Goal: Task Accomplishment & Management: Manage account settings

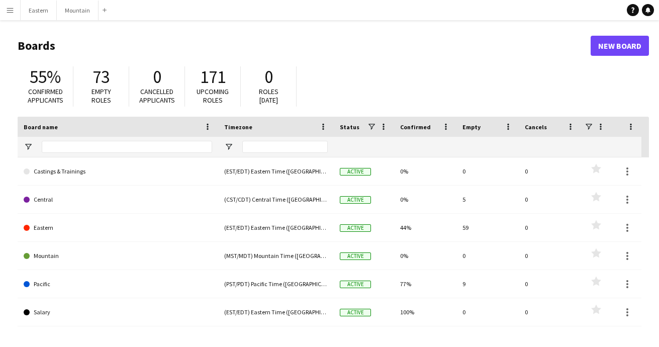
click at [9, 12] on app-icon "Menu" at bounding box center [10, 10] width 8 height 8
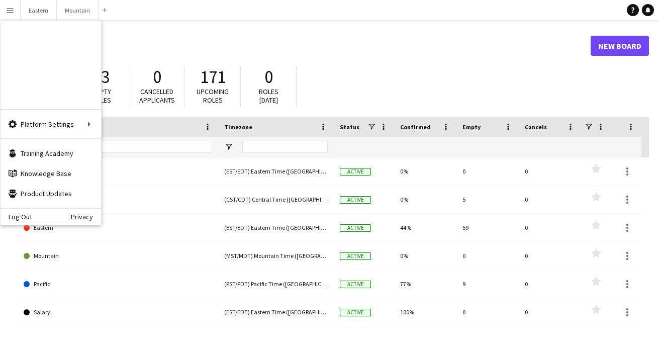
click at [114, 57] on link "My Workforce" at bounding box center [152, 55] width 101 height 20
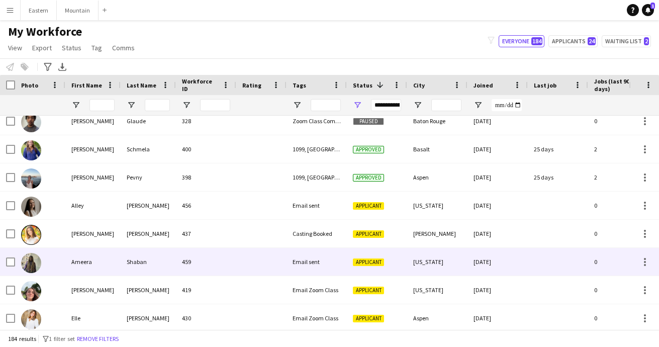
scroll to position [1020, 0]
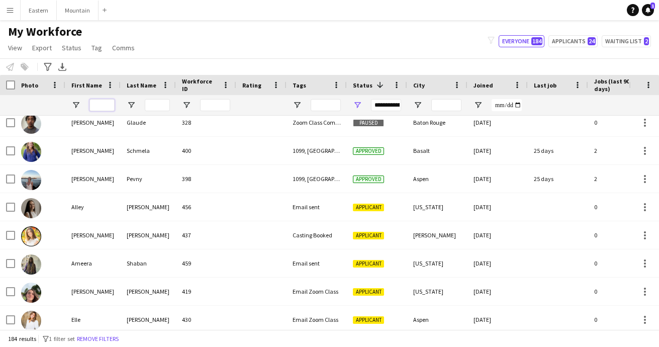
click at [100, 109] on input "First Name Filter Input" at bounding box center [101, 105] width 25 height 12
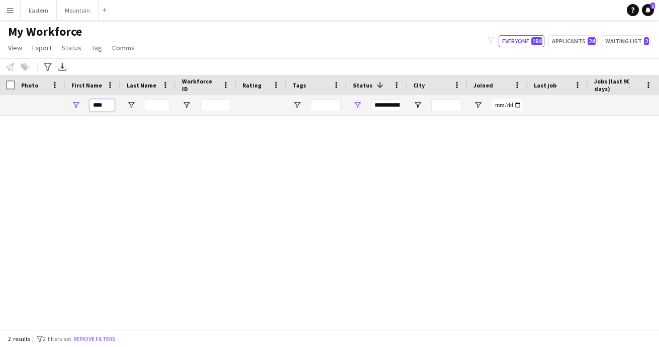
scroll to position [0, 0]
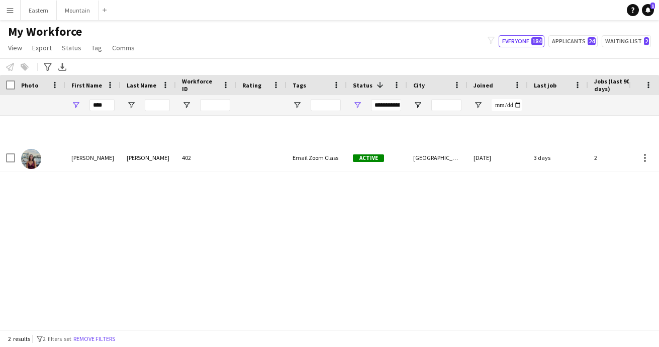
type input "****"
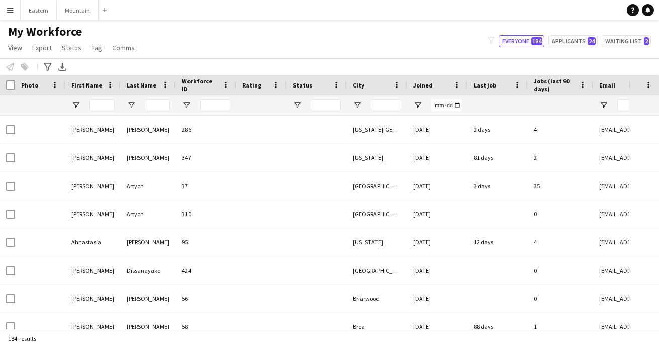
type input "****"
type input "**********"
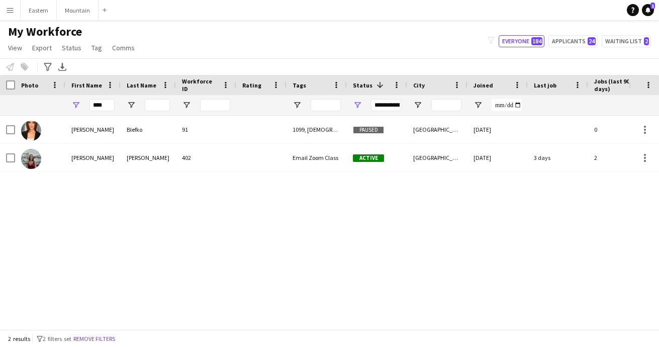
click at [14, 12] on app-icon "Menu" at bounding box center [10, 10] width 8 height 8
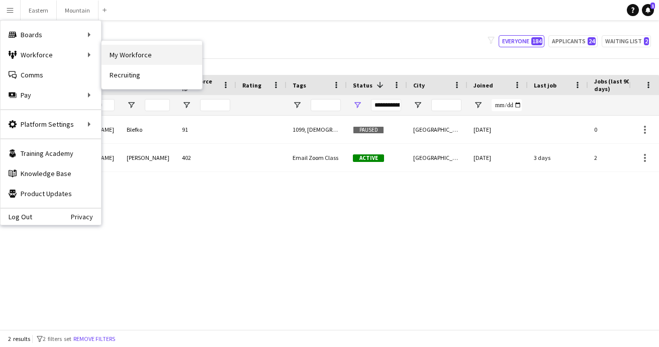
click at [148, 55] on link "My Workforce" at bounding box center [152, 55] width 101 height 20
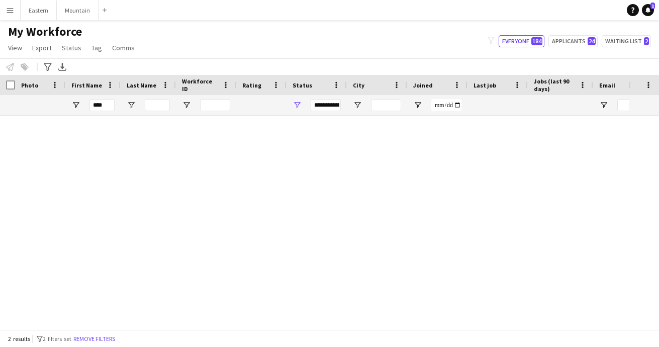
type input "**********"
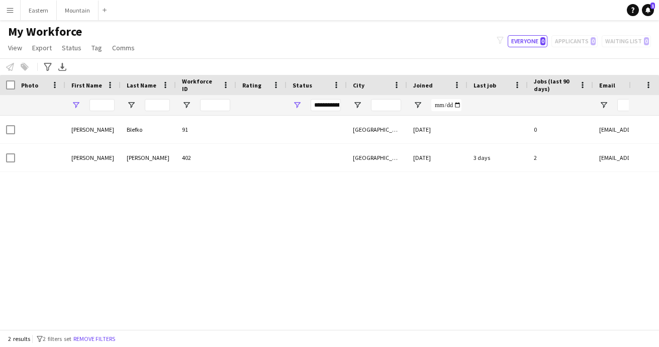
type input "****"
type input "**********"
click at [110, 106] on input "****" at bounding box center [101, 105] width 25 height 12
type input "*"
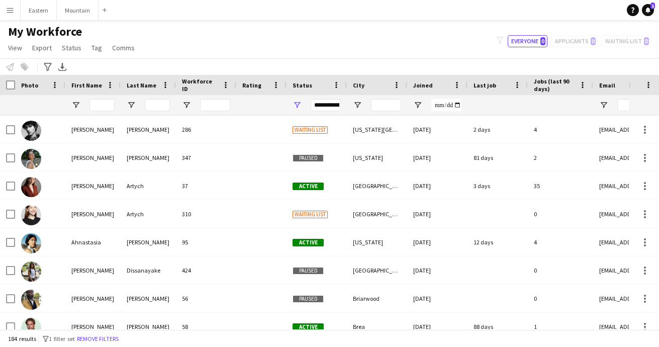
click at [306, 86] on span "Status" at bounding box center [303, 85] width 20 height 8
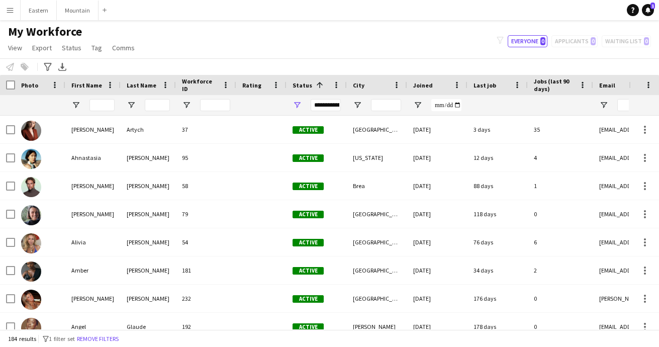
click at [306, 86] on span "Status" at bounding box center [303, 85] width 20 height 8
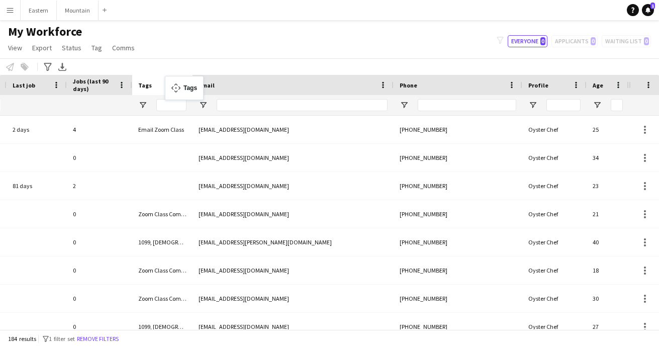
drag, startPoint x: 587, startPoint y: 86, endPoint x: 170, endPoint y: 84, distance: 417.2
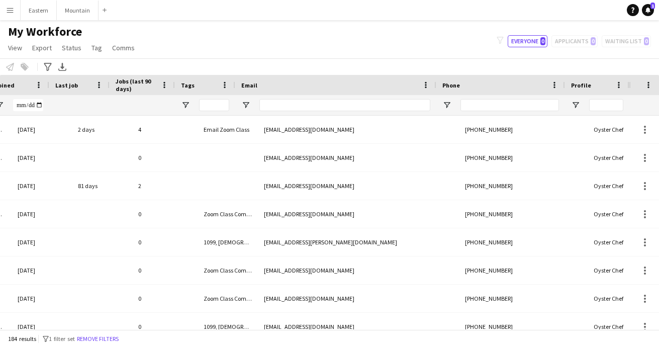
scroll to position [0, 308]
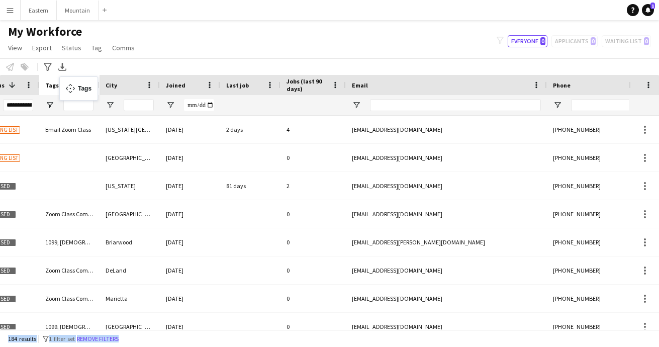
drag, startPoint x: 315, startPoint y: 86, endPoint x: 64, endPoint y: 82, distance: 250.3
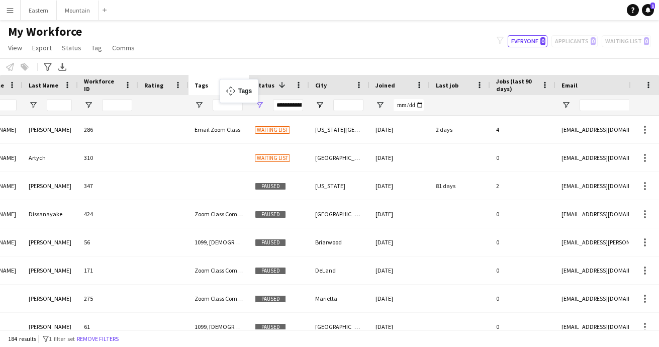
drag, startPoint x: 270, startPoint y: 83, endPoint x: 229, endPoint y: 85, distance: 41.8
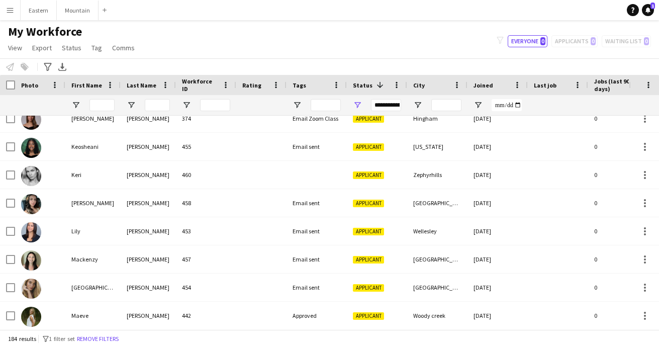
click at [12, 10] on app-icon "Menu" at bounding box center [10, 10] width 8 height 8
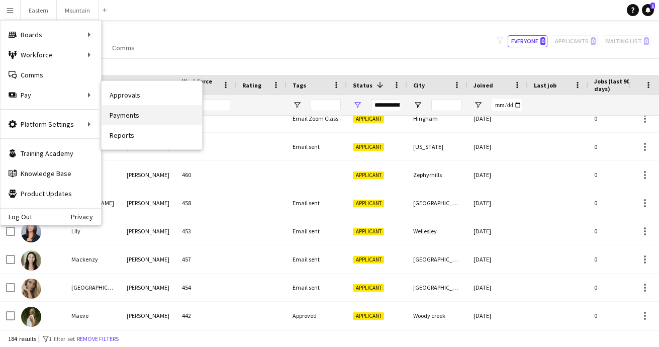
click at [126, 114] on link "Payments" at bounding box center [152, 115] width 101 height 20
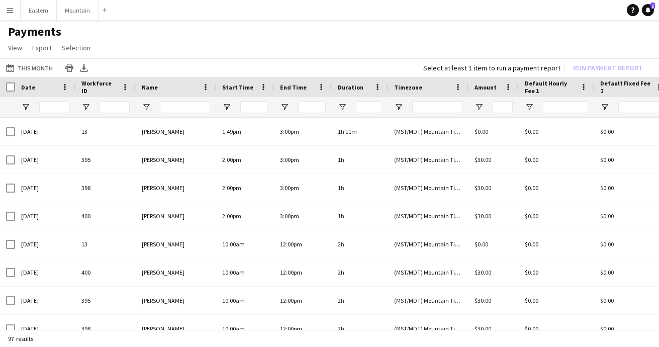
click at [14, 9] on button "Menu" at bounding box center [10, 10] width 20 height 20
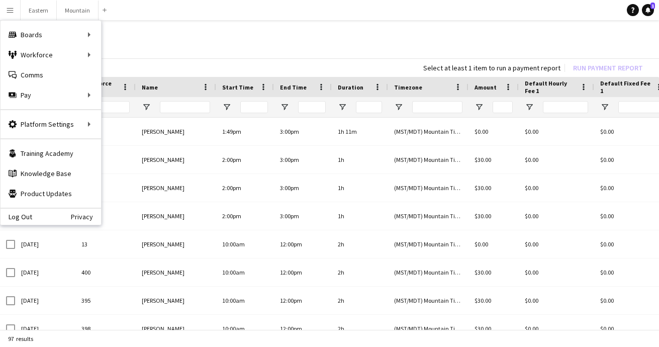
click at [230, 48] on app-page-menu "View Customise view Customise filters Reset Filters Reset View Reset All Export…" at bounding box center [329, 48] width 659 height 19
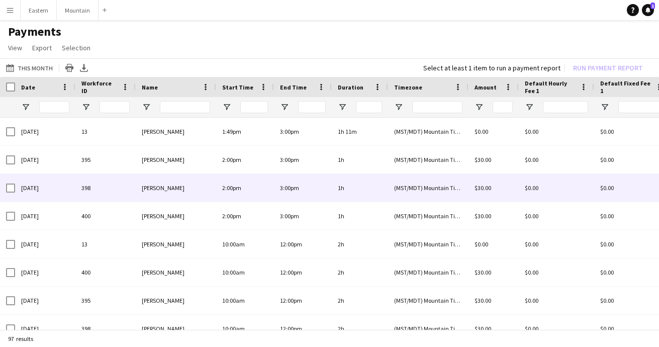
scroll to position [53, 0]
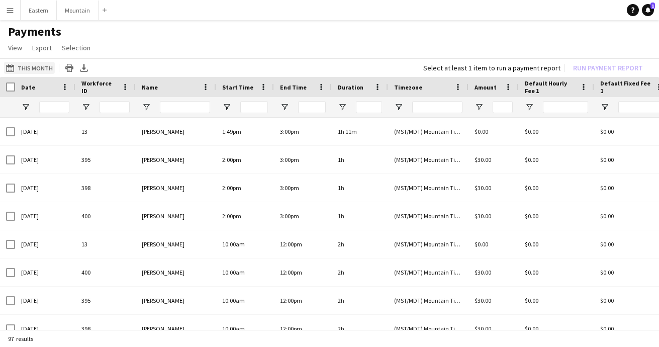
click at [38, 70] on button "This Month This Month" at bounding box center [29, 68] width 51 height 12
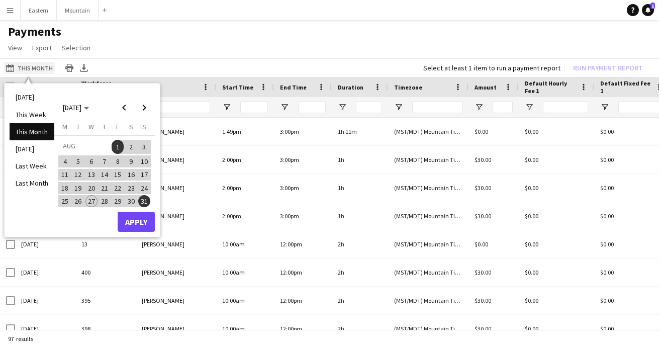
click at [38, 70] on button "This Month This Month" at bounding box center [29, 68] width 51 height 12
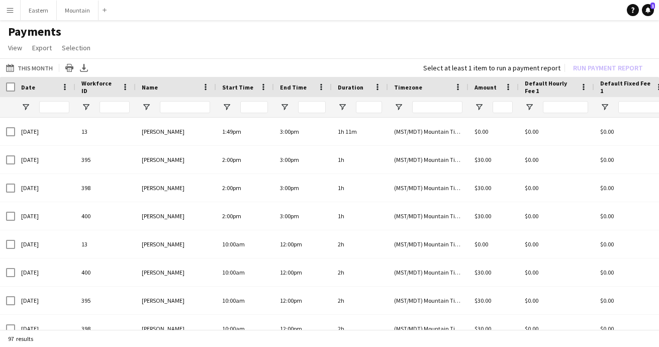
click at [15, 11] on button "Menu" at bounding box center [10, 10] width 20 height 20
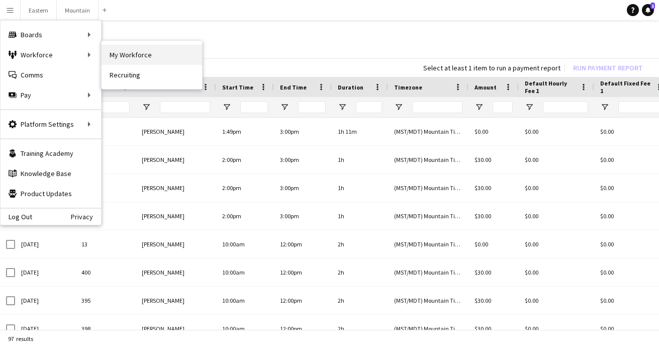
click at [135, 58] on link "My Workforce" at bounding box center [152, 55] width 101 height 20
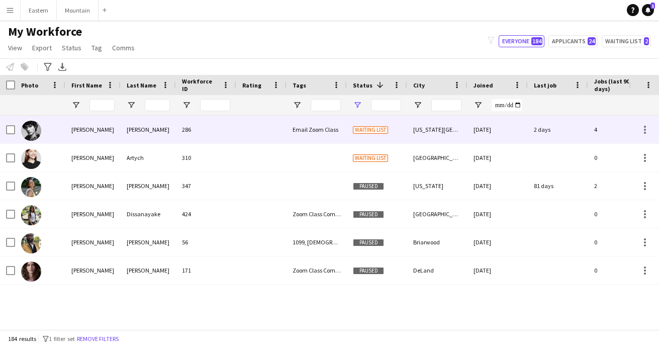
type input "**********"
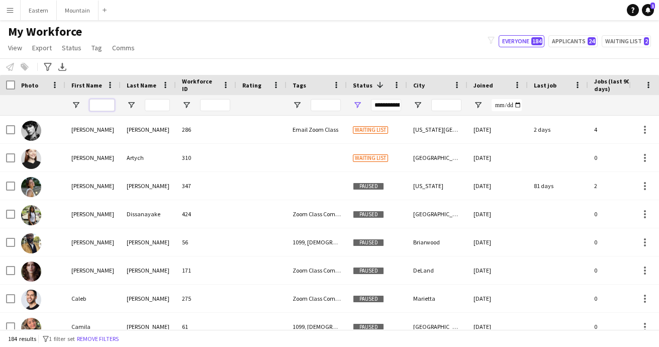
click at [101, 104] on input "First Name Filter Input" at bounding box center [101, 105] width 25 height 12
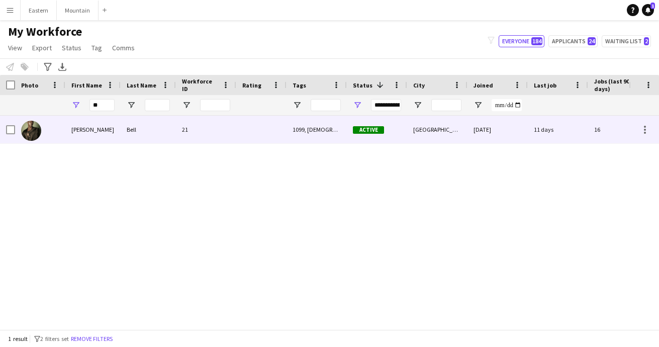
click at [132, 136] on div "Bell" at bounding box center [148, 130] width 55 height 28
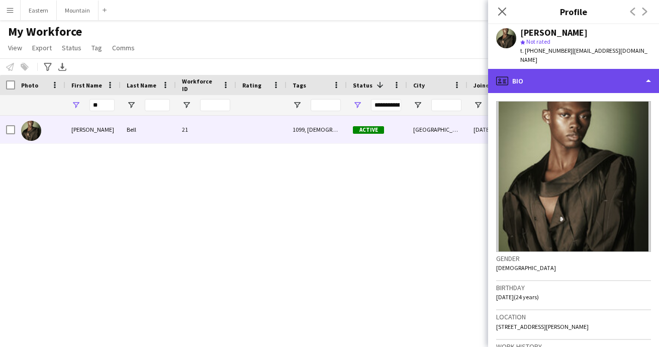
click at [574, 69] on div "profile Bio" at bounding box center [573, 81] width 171 height 24
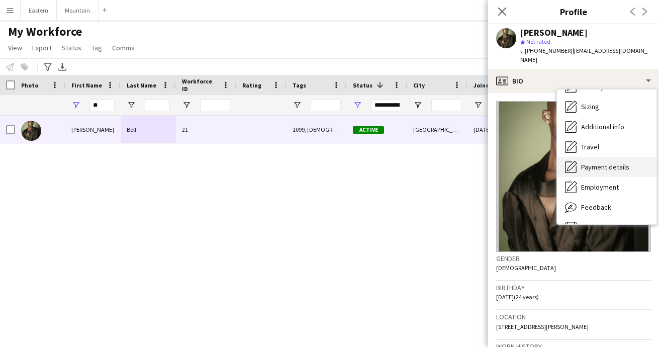
click at [600, 162] on span "Payment details" at bounding box center [605, 166] width 48 height 9
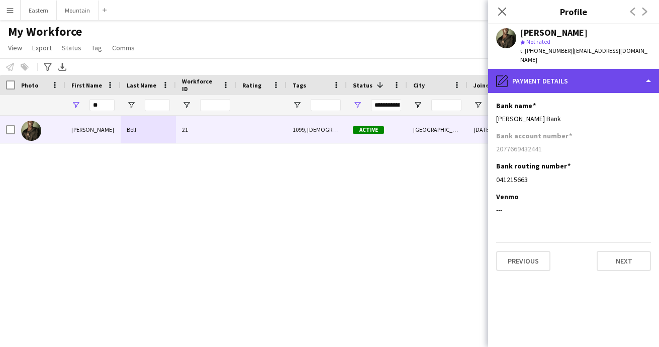
click at [576, 69] on div "pencil4 Payment details" at bounding box center [573, 81] width 171 height 24
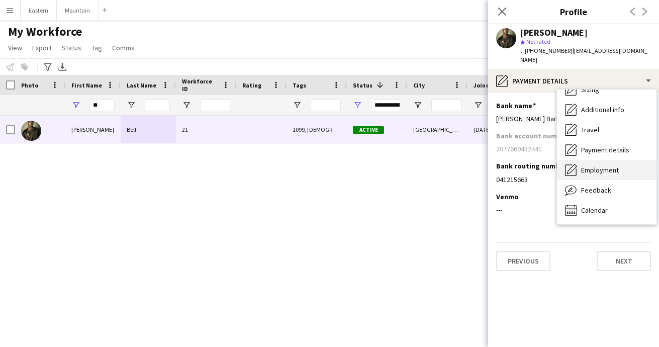
click at [594, 165] on span "Employment" at bounding box center [600, 169] width 38 height 9
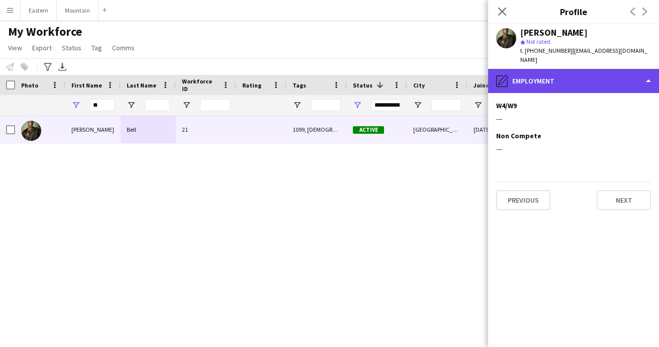
click at [571, 71] on div "pencil4 Employment" at bounding box center [573, 81] width 171 height 24
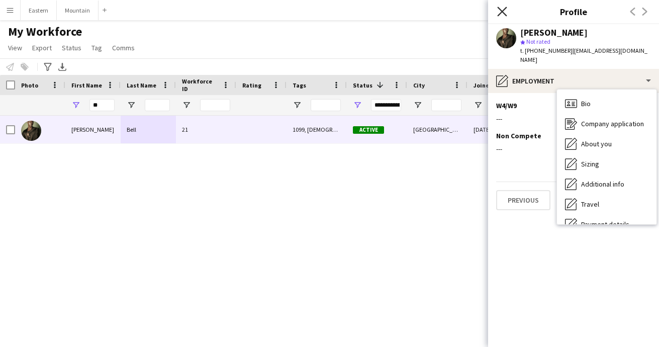
click at [503, 12] on icon at bounding box center [502, 12] width 10 height 10
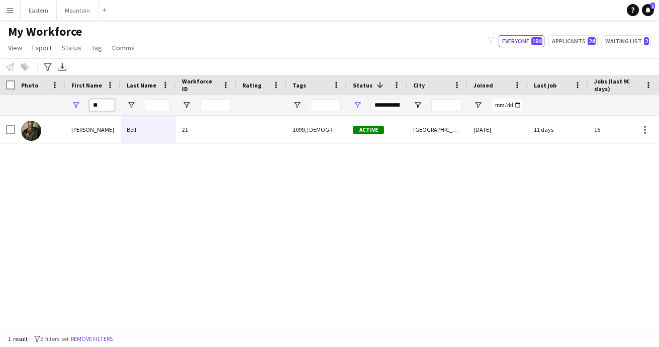
click at [107, 102] on input "**" at bounding box center [101, 105] width 25 height 12
type input "*"
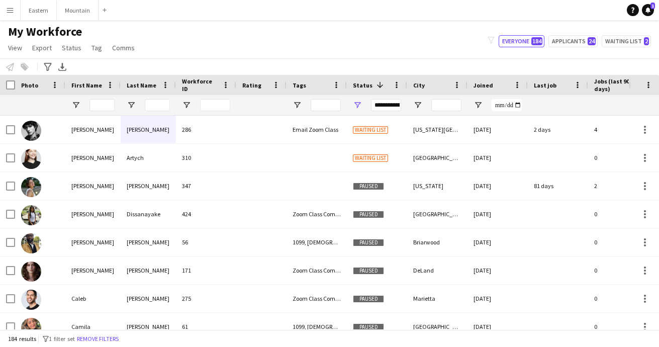
click at [13, 9] on app-icon "Menu" at bounding box center [10, 10] width 8 height 8
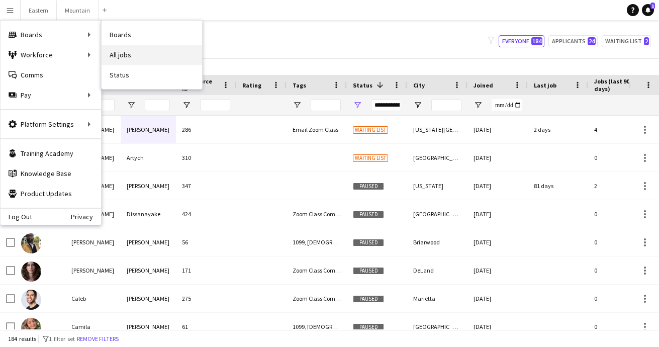
click at [126, 56] on link "All jobs" at bounding box center [152, 55] width 101 height 20
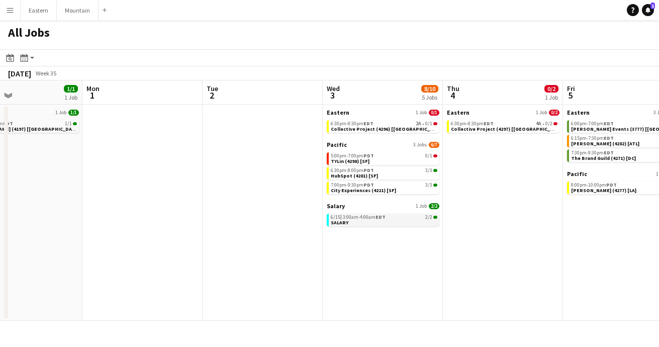
click at [351, 220] on span "3:00am-4:00am EDT" at bounding box center [364, 217] width 43 height 5
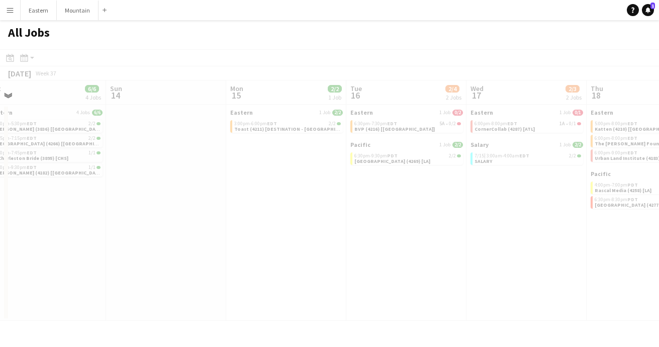
scroll to position [0, 381]
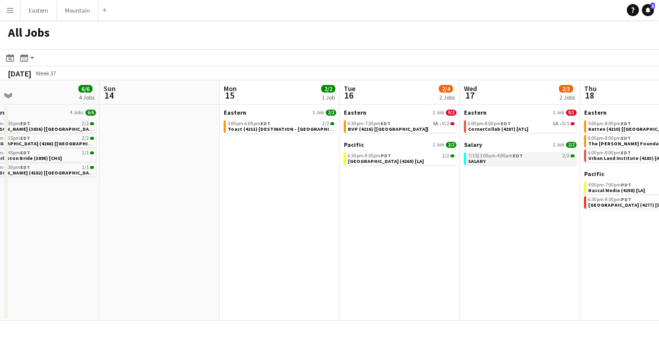
click at [492, 162] on link "7/15 | 3:00am-4:00am EDT 2/2 SALARY" at bounding box center [521, 158] width 107 height 12
click at [13, 11] on app-icon "Menu" at bounding box center [10, 10] width 8 height 8
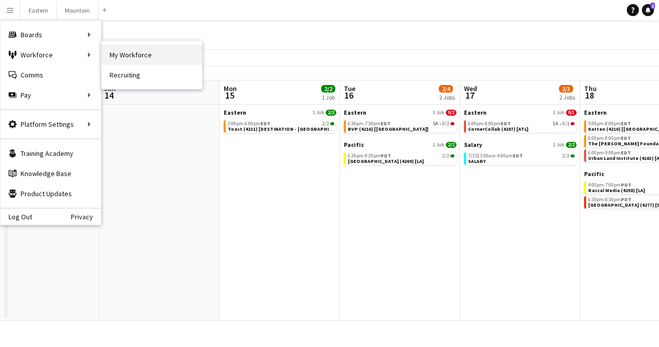
click at [128, 59] on link "My Workforce" at bounding box center [152, 55] width 101 height 20
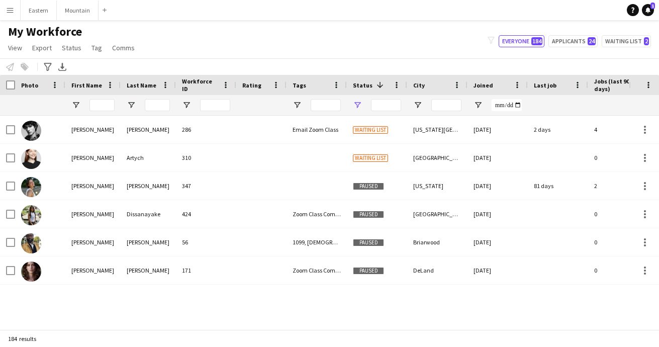
type input "**********"
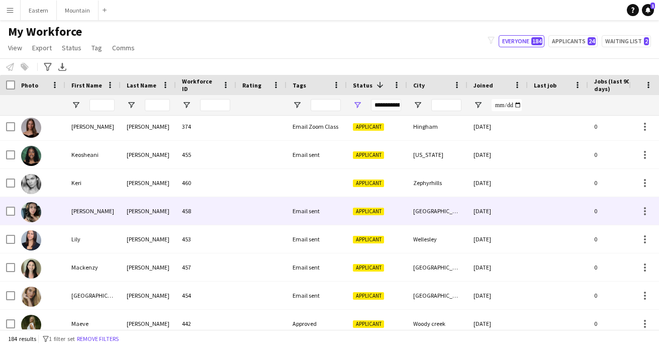
scroll to position [1403, 0]
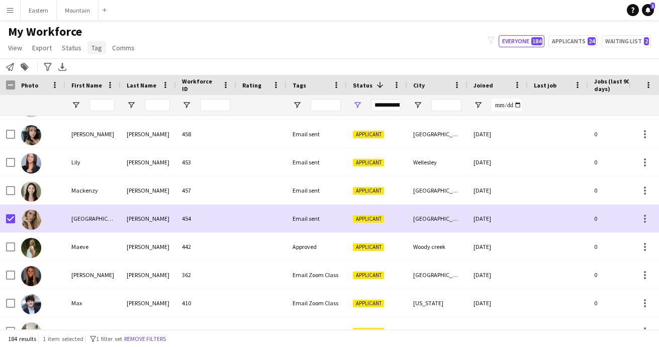
click at [92, 48] on span "Tag" at bounding box center [96, 47] width 11 height 9
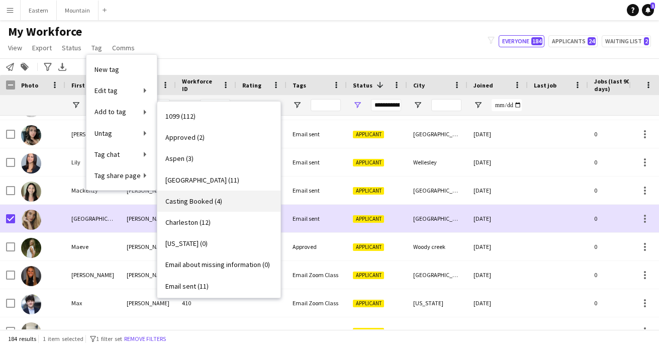
click at [187, 201] on span "Casting Booked (4)" at bounding box center [193, 201] width 57 height 9
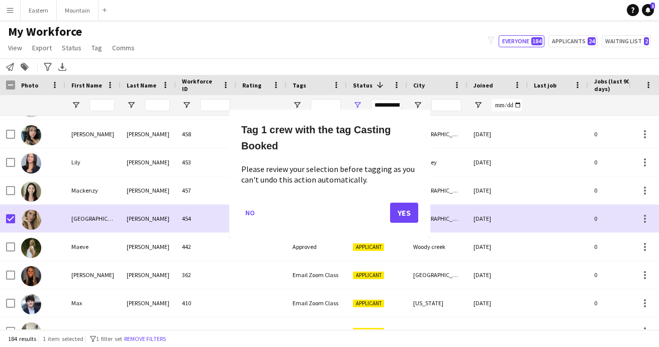
click at [399, 208] on button "Yes" at bounding box center [404, 212] width 28 height 20
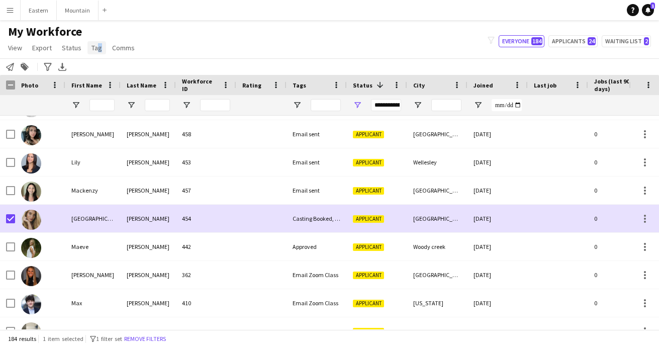
click at [95, 47] on span "Tag" at bounding box center [96, 47] width 11 height 9
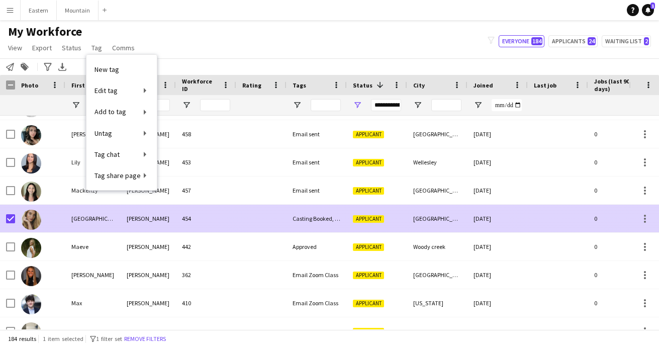
click at [317, 211] on div "Casting Booked, Email sent" at bounding box center [316, 219] width 60 height 28
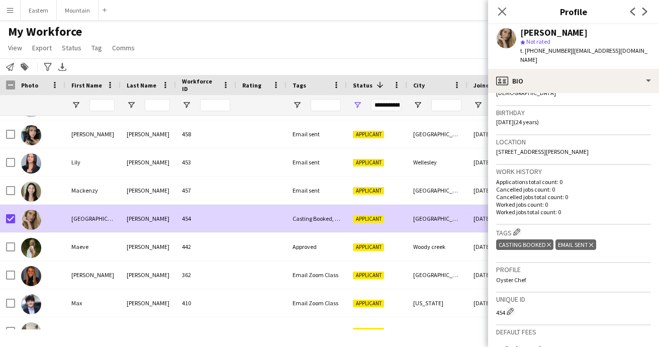
scroll to position [227, 0]
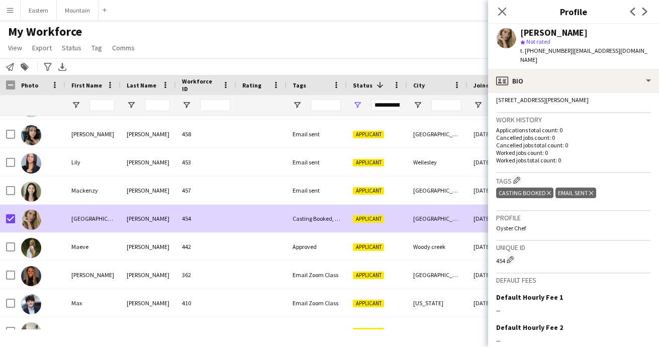
click at [592, 190] on icon "Delete tag" at bounding box center [591, 193] width 4 height 6
click at [505, 14] on icon at bounding box center [502, 12] width 10 height 10
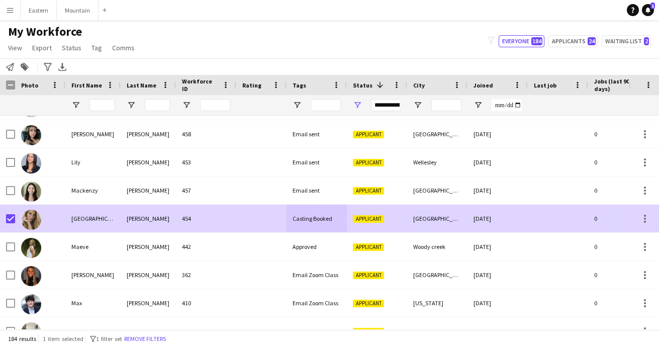
scroll to position [1289, 0]
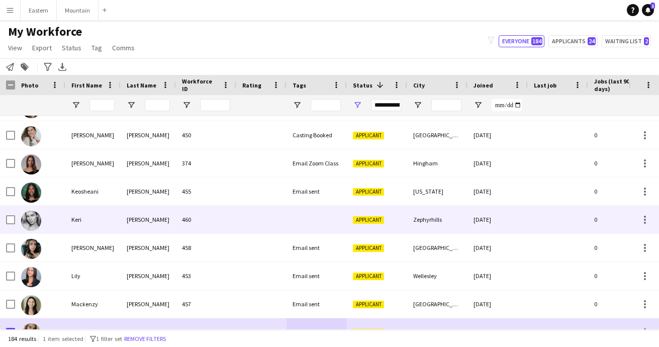
click at [313, 219] on div at bounding box center [316, 220] width 60 height 28
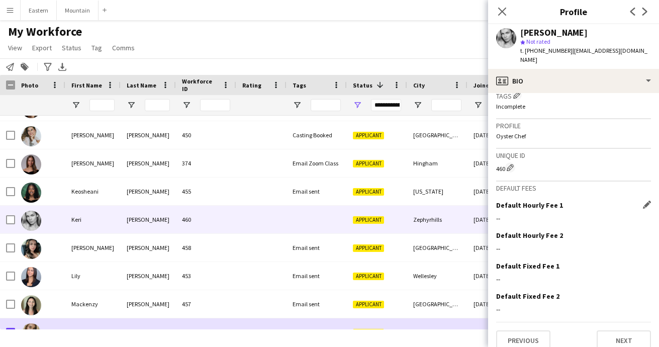
scroll to position [272, 0]
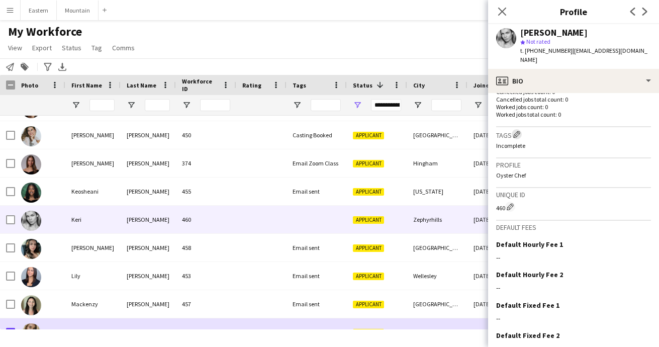
click at [520, 131] on app-icon "Edit crew company tags" at bounding box center [516, 134] width 7 height 7
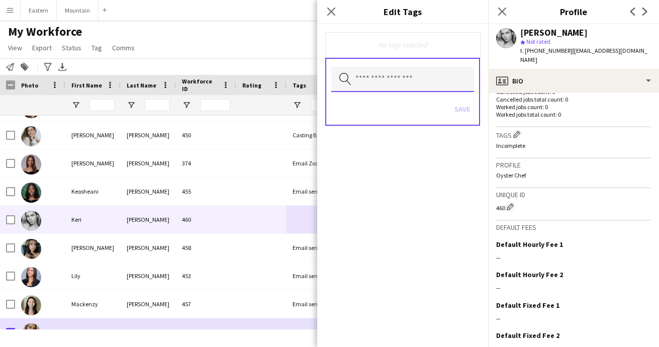
click at [364, 81] on input "text" at bounding box center [402, 79] width 143 height 25
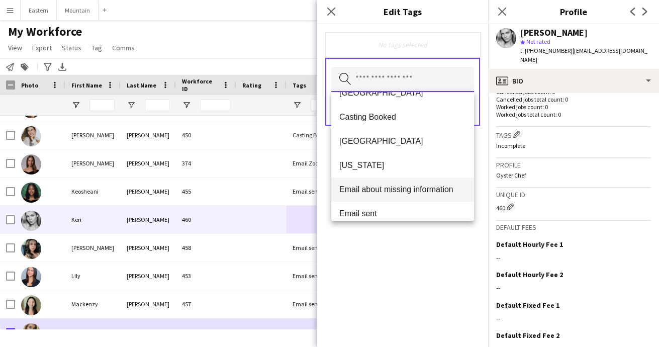
scroll to position [127, 0]
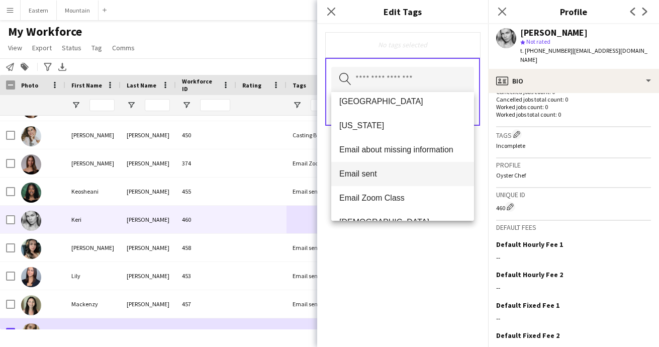
click at [374, 174] on span "Email sent" at bounding box center [402, 174] width 127 height 10
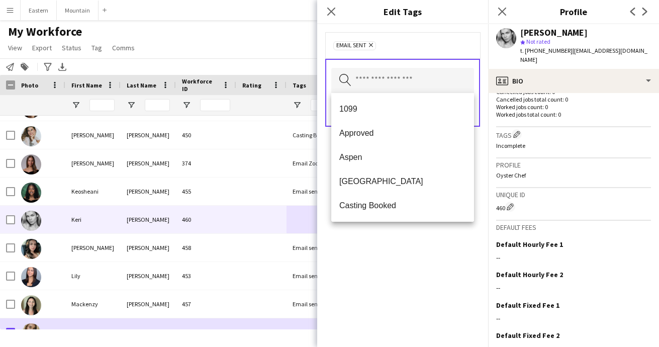
click at [398, 270] on div "Email sent Remove Search by tag name Save" at bounding box center [402, 185] width 171 height 323
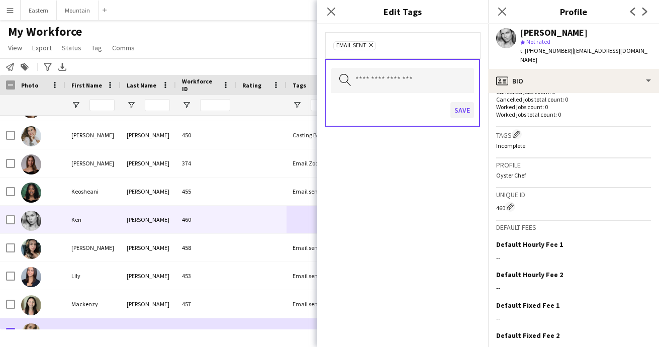
click at [466, 108] on button "Save" at bounding box center [462, 110] width 24 height 16
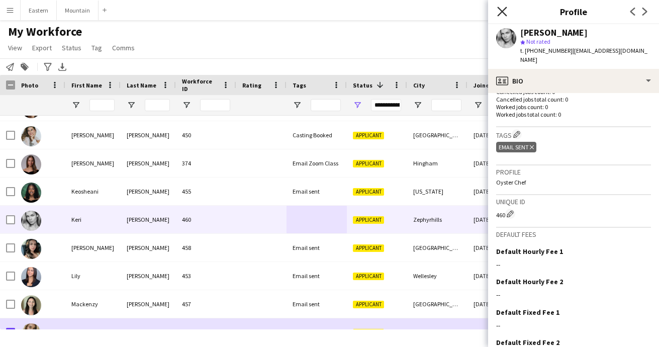
click at [502, 7] on app-icon "Close pop-in" at bounding box center [502, 12] width 15 height 15
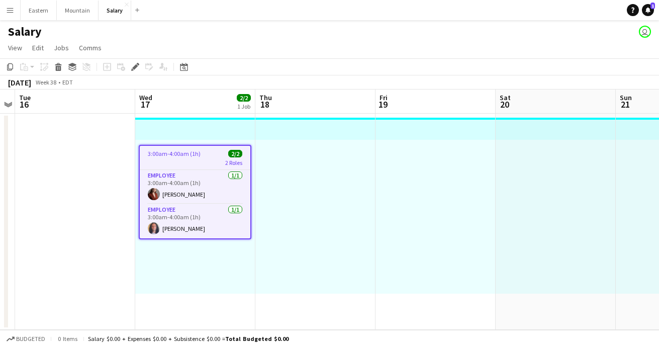
click at [233, 163] on span "2 Roles" at bounding box center [233, 163] width 17 height 8
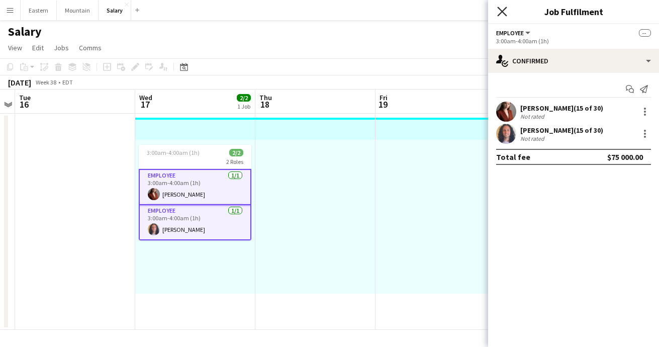
click at [500, 10] on icon at bounding box center [502, 12] width 10 height 10
